Goal: Task Accomplishment & Management: Manage account settings

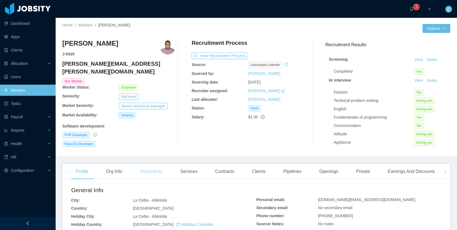
click at [142, 168] on div "Documents" at bounding box center [150, 171] width 31 height 16
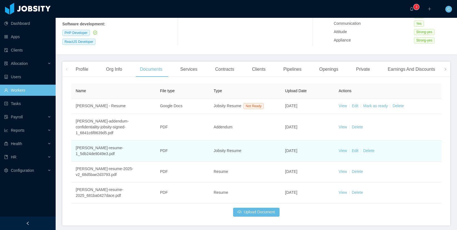
scroll to position [124, 0]
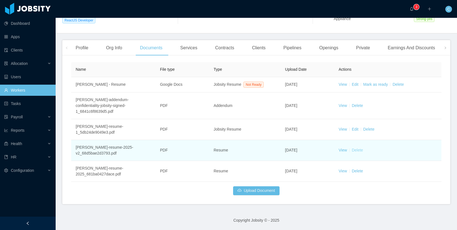
click at [357, 151] on link "Delete" at bounding box center [357, 150] width 11 height 4
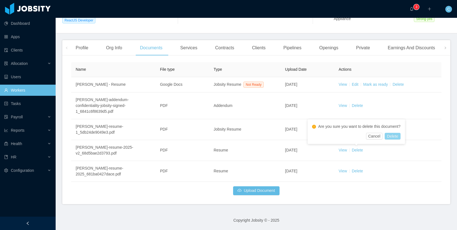
click at [397, 136] on button "Delete" at bounding box center [392, 136] width 16 height 7
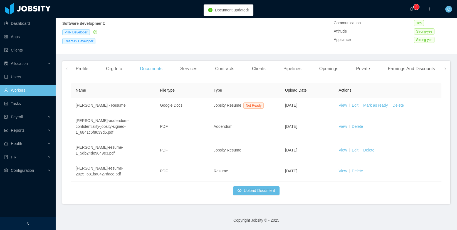
scroll to position [103, 0]
click at [250, 190] on button "Upload Document" at bounding box center [256, 190] width 46 height 9
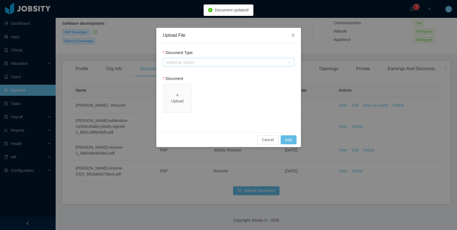
click at [194, 62] on div "Select an option" at bounding box center [225, 62] width 118 height 6
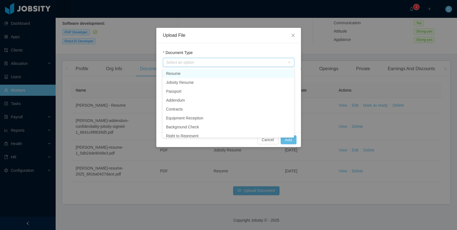
click at [195, 75] on li "Resume" at bounding box center [228, 73] width 131 height 9
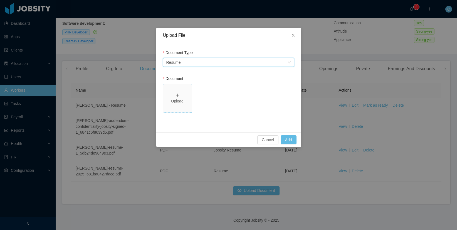
click at [184, 103] on div "Upload" at bounding box center [177, 101] width 24 height 6
click at [288, 139] on button "Add" at bounding box center [288, 139] width 16 height 9
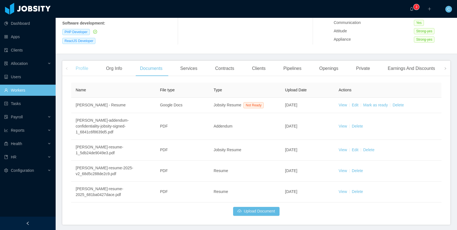
click at [86, 68] on div "Profile" at bounding box center [81, 69] width 21 height 16
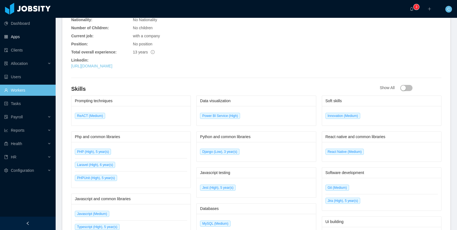
scroll to position [363, 0]
